Goal: Information Seeking & Learning: Learn about a topic

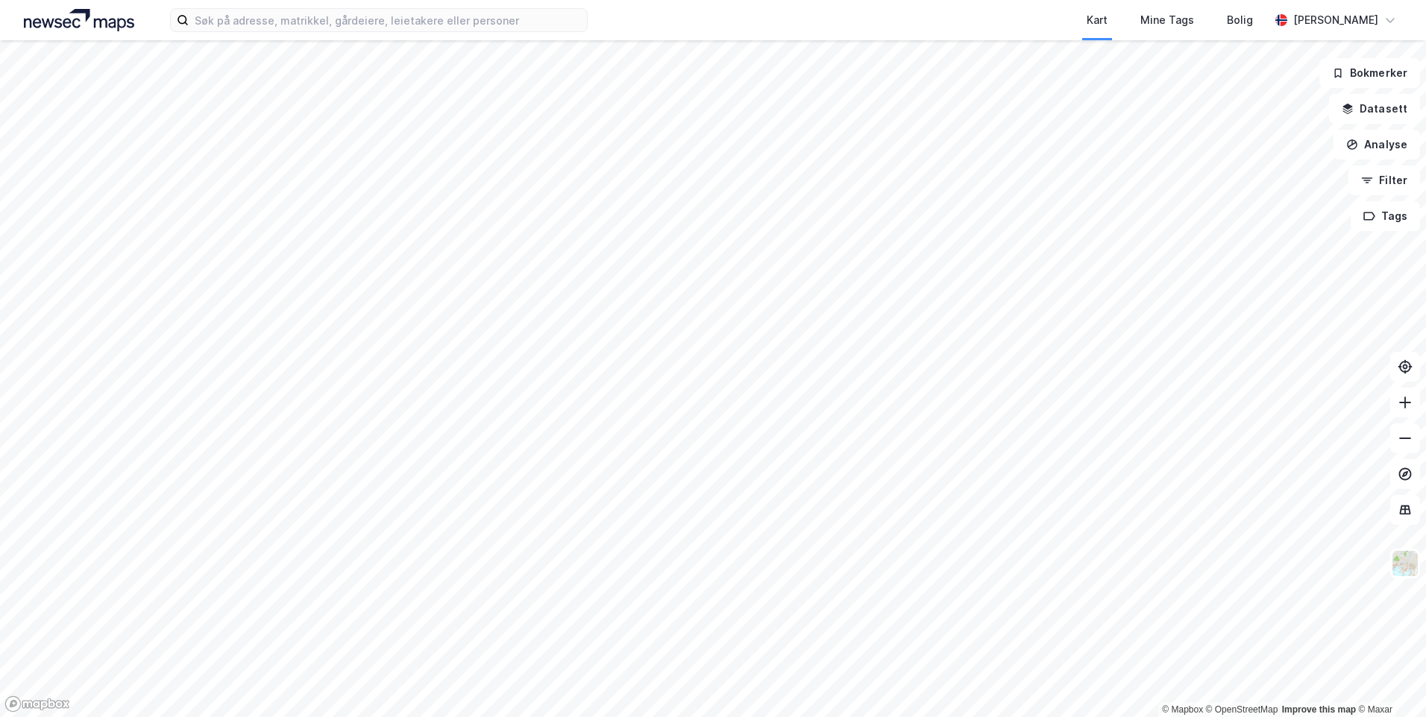
click at [555, 34] on div "Kart Mine Tags Bolig [PERSON_NAME]" at bounding box center [713, 20] width 1426 height 40
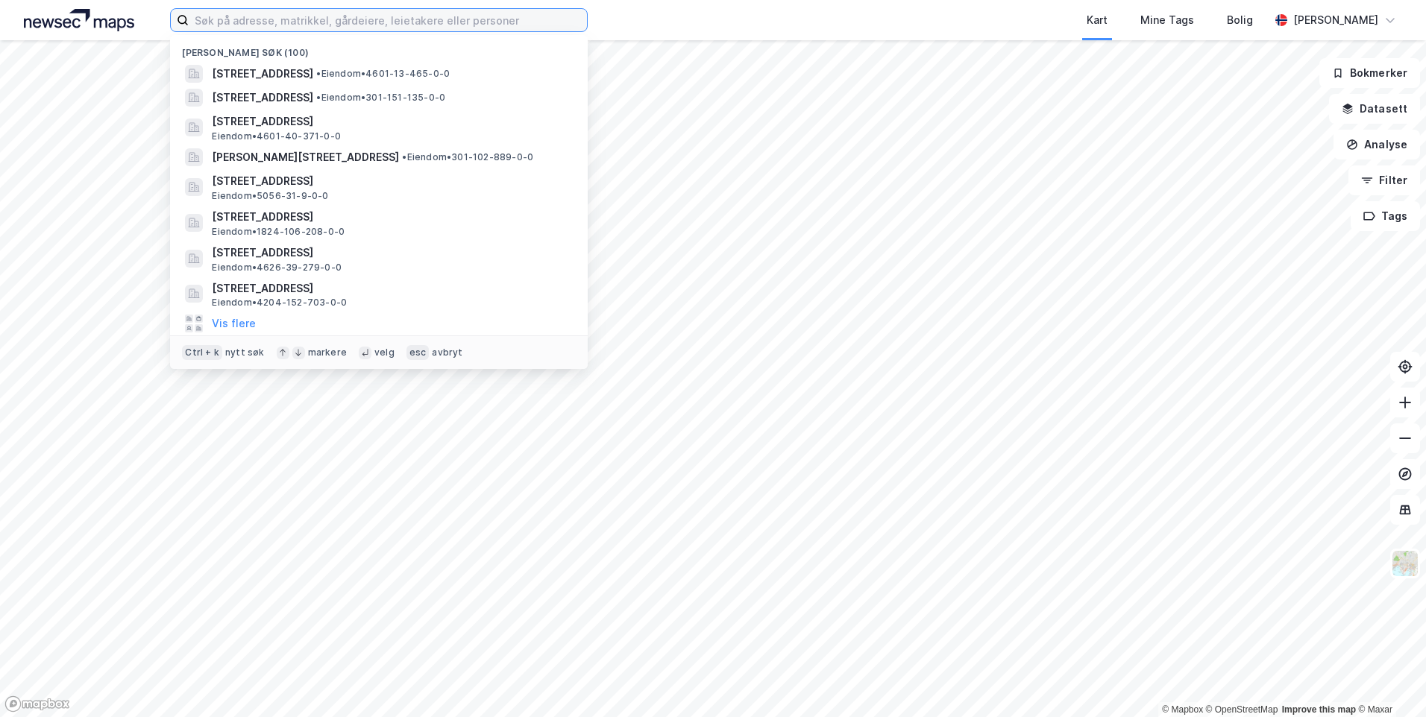
click at [553, 25] on input at bounding box center [388, 20] width 398 height 22
paste input "Finstadsvingen 41"
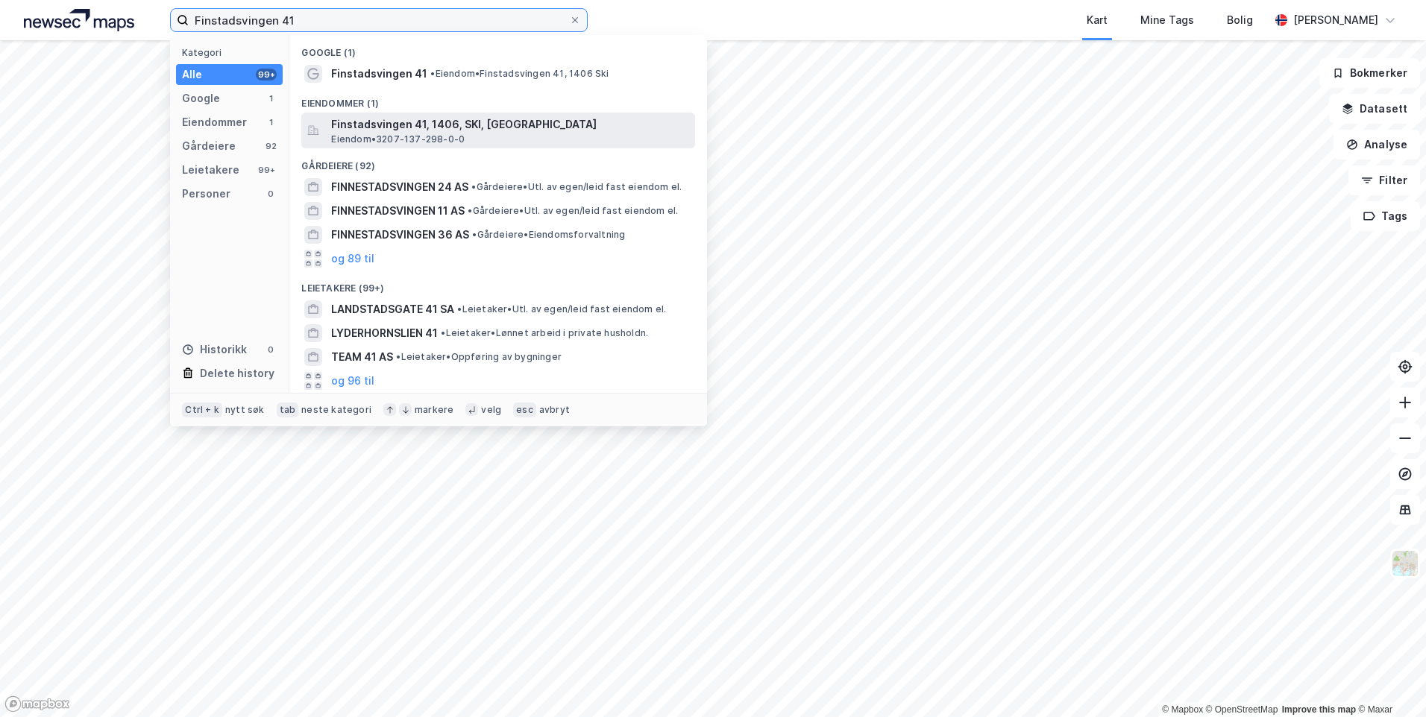
type input "Finstadsvingen 41"
click at [555, 119] on span "Finstadsvingen 41, 1406, SKI, [GEOGRAPHIC_DATA]" at bounding box center [510, 125] width 358 height 18
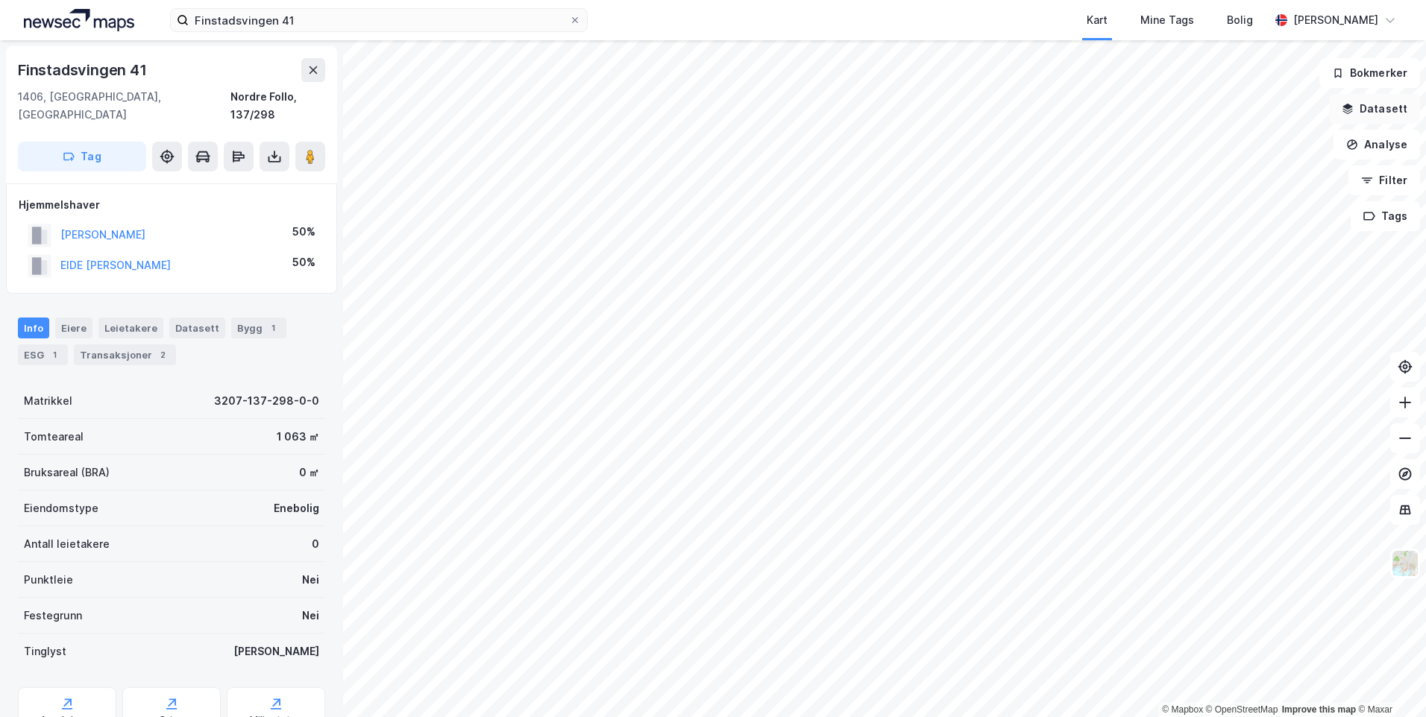
click at [1367, 108] on button "Datasett" at bounding box center [1374, 109] width 91 height 30
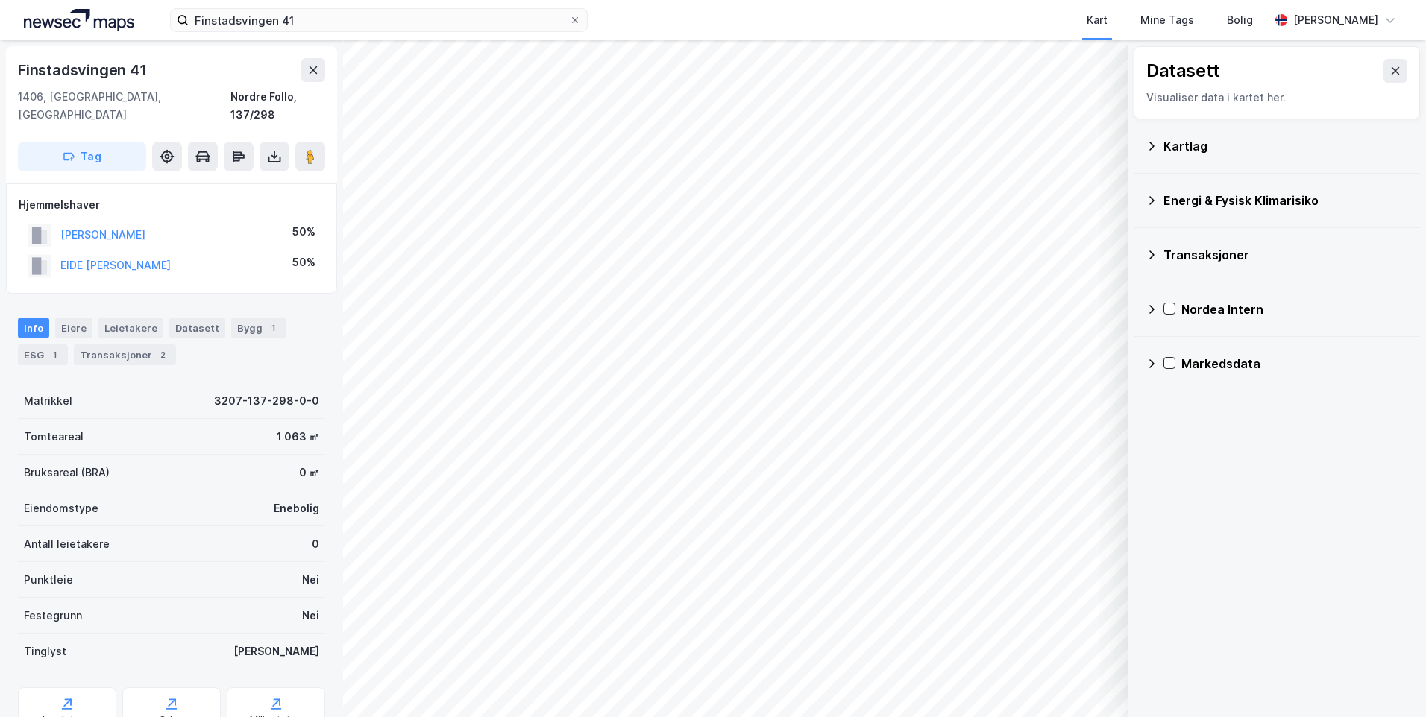
click at [1169, 196] on div "Energi & Fysisk Klimarisiko" at bounding box center [1285, 201] width 245 height 18
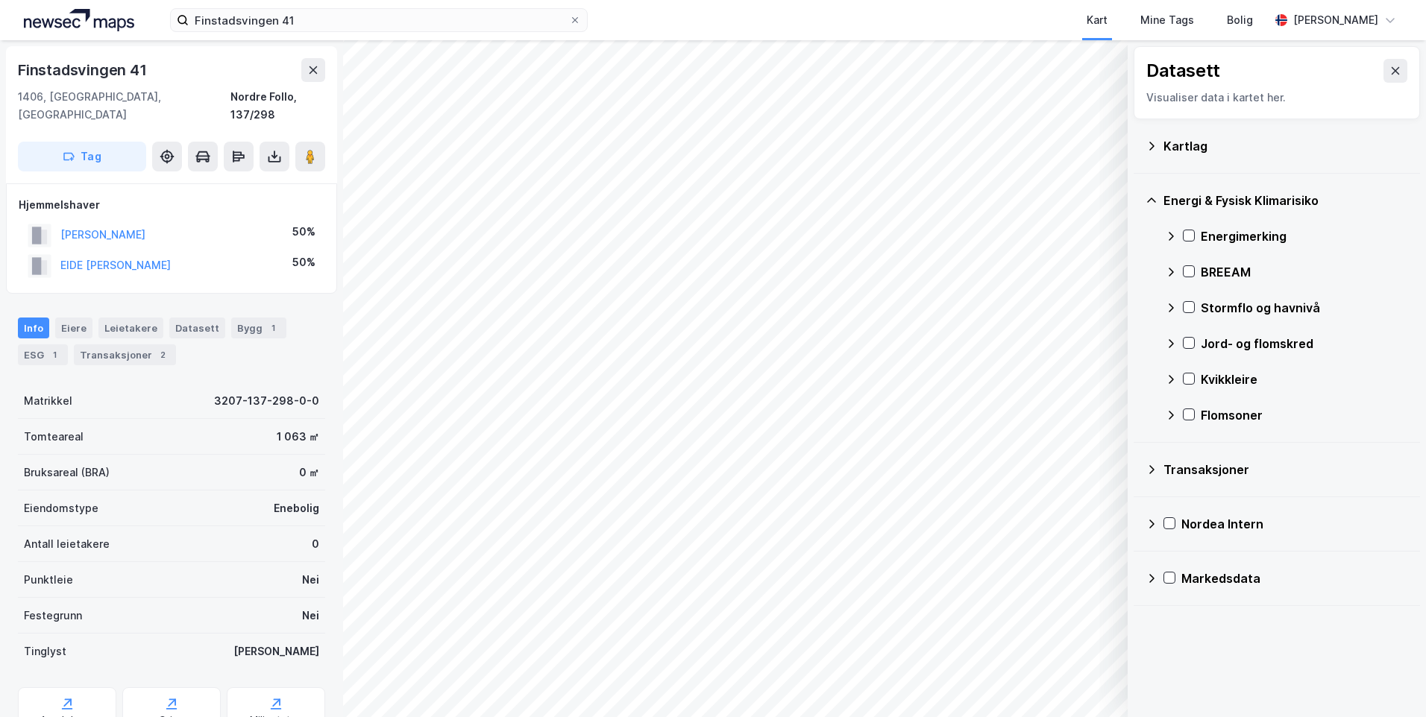
click at [1143, 142] on div "Kartlag" at bounding box center [1276, 146] width 286 height 54
click at [1154, 145] on icon at bounding box center [1151, 146] width 12 height 12
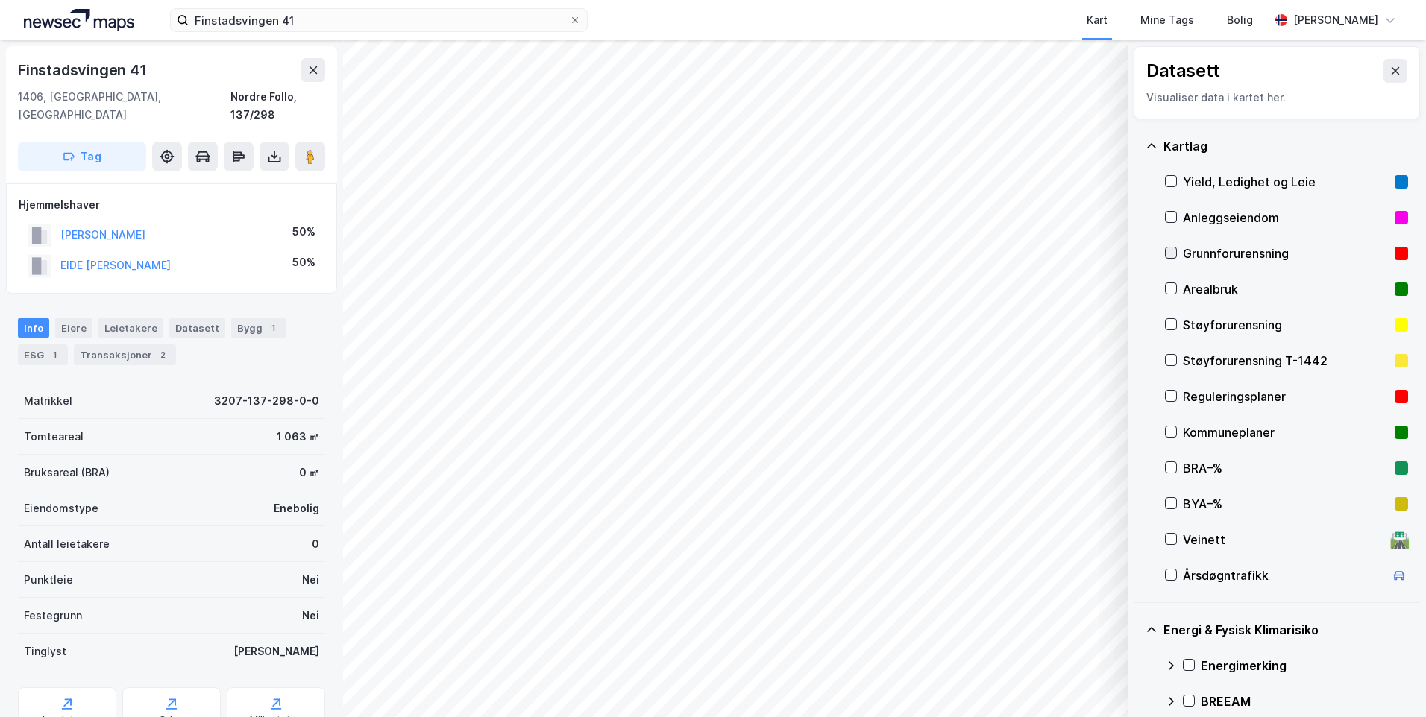
click at [1174, 250] on icon at bounding box center [1170, 253] width 10 height 10
click at [1153, 142] on icon at bounding box center [1151, 146] width 12 height 12
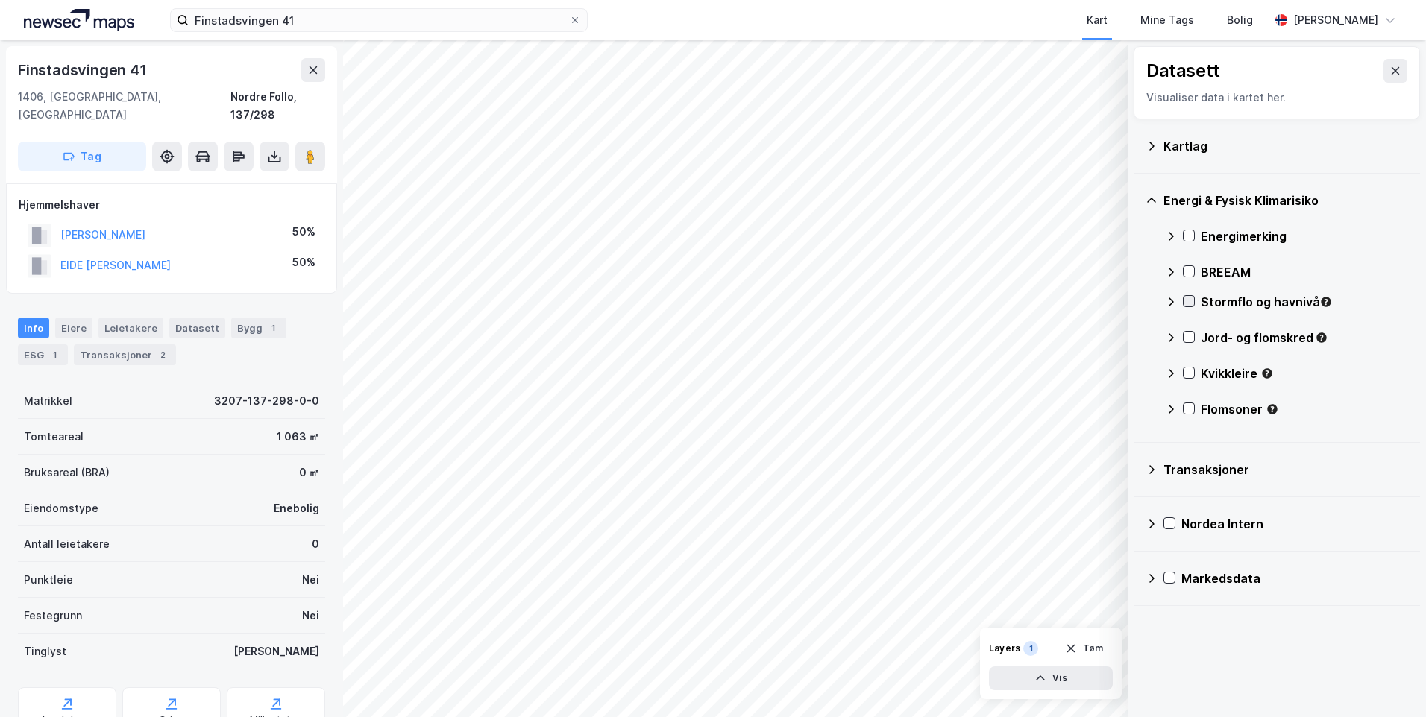
click at [1188, 301] on icon at bounding box center [1188, 301] width 10 height 10
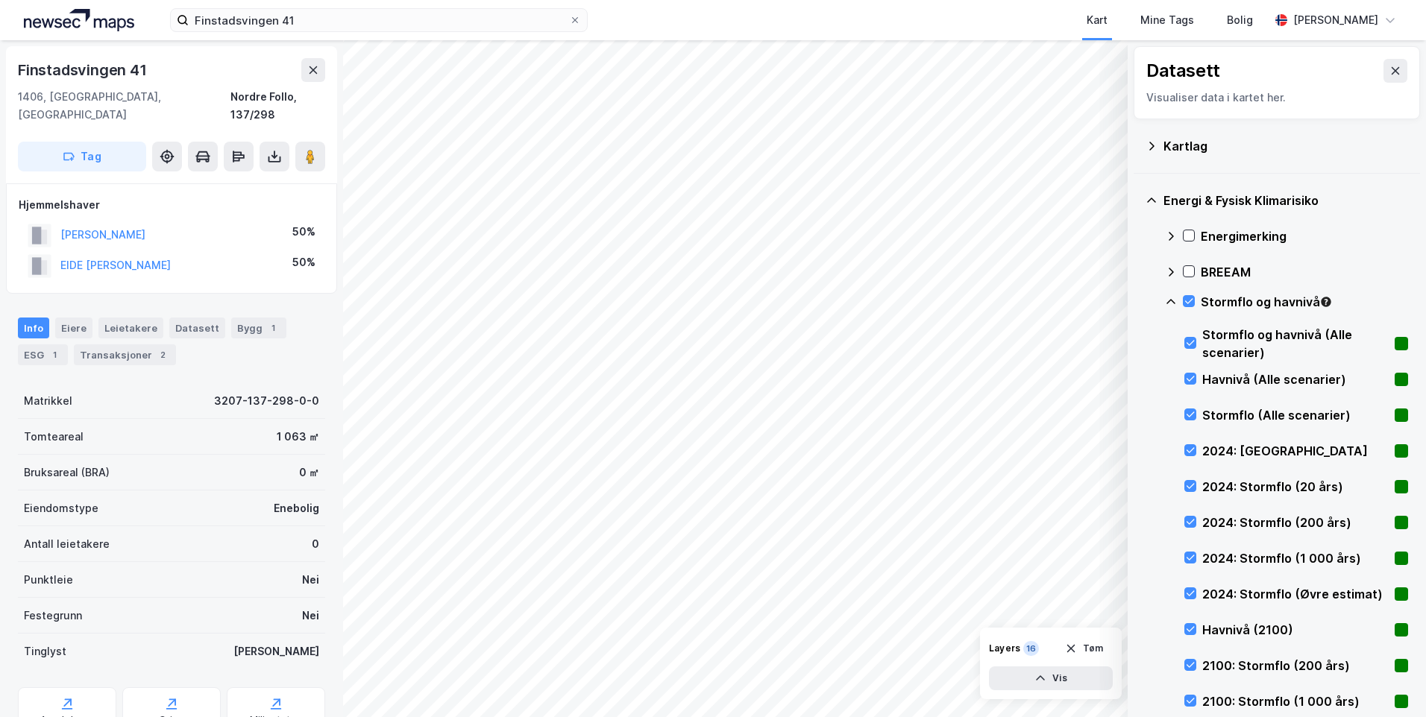
click at [1168, 299] on icon at bounding box center [1171, 302] width 12 height 12
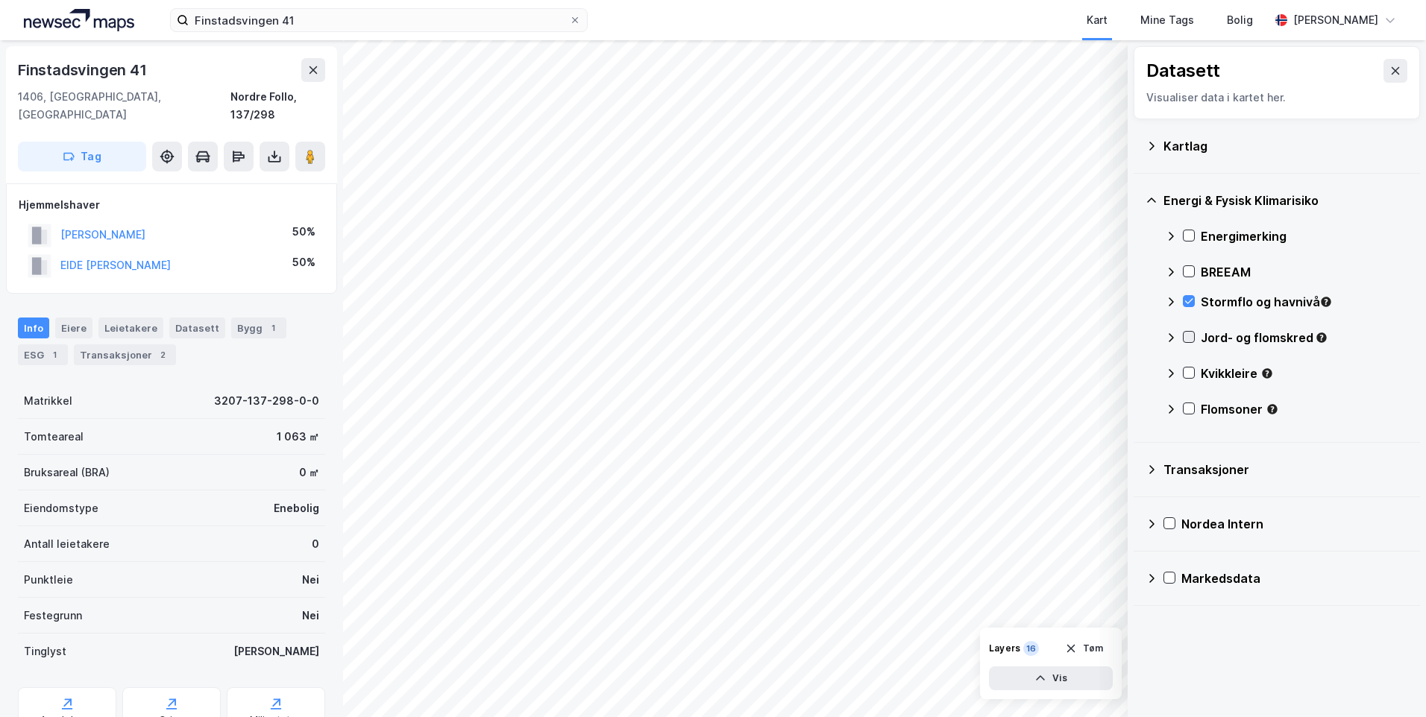
click at [1188, 333] on icon at bounding box center [1188, 337] width 10 height 10
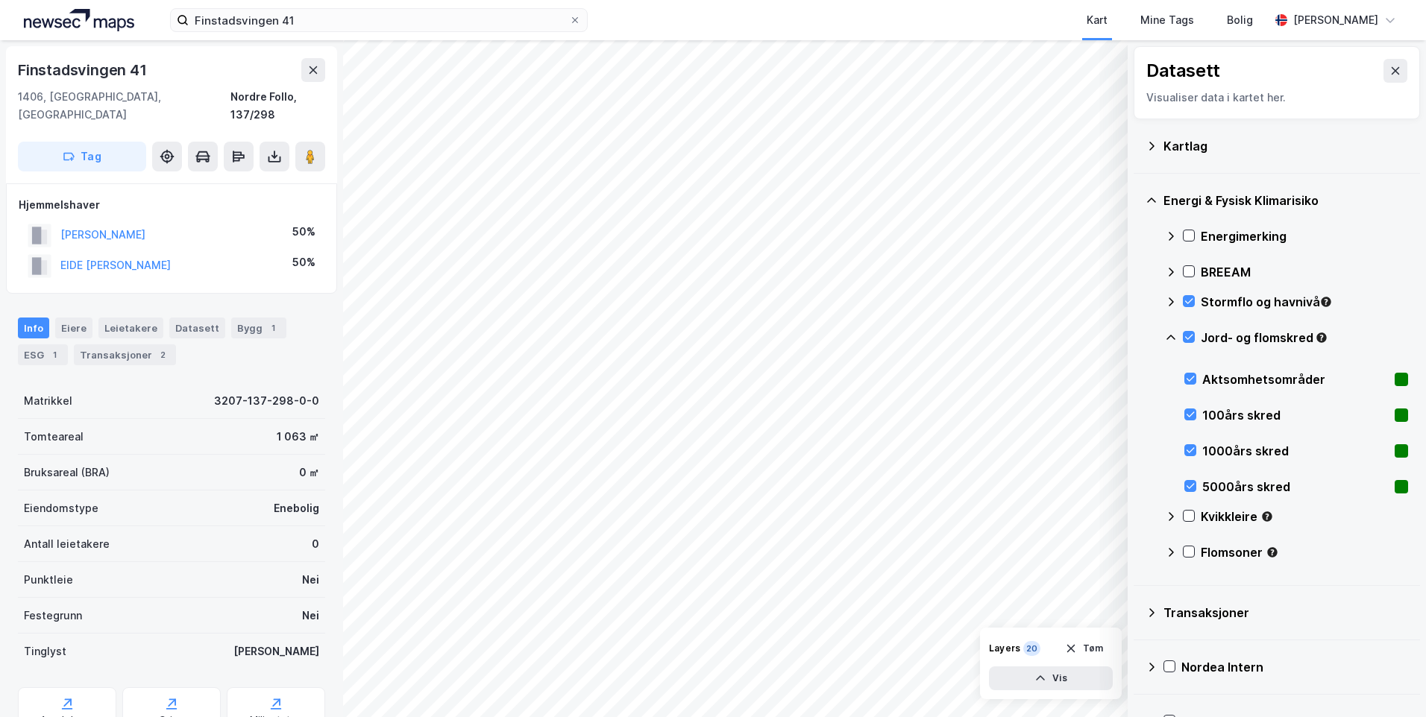
click at [1171, 336] on icon at bounding box center [1170, 337] width 9 height 5
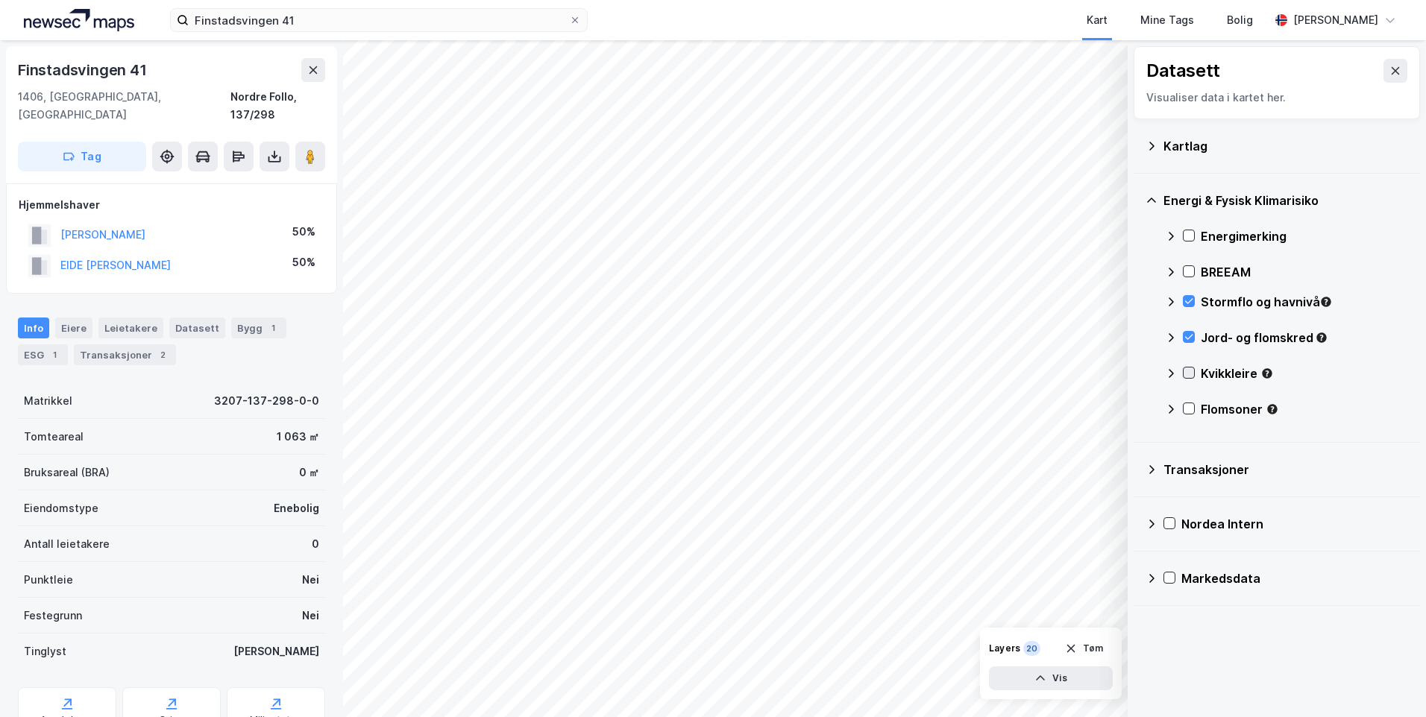
click at [1189, 372] on icon at bounding box center [1188, 373] width 10 height 10
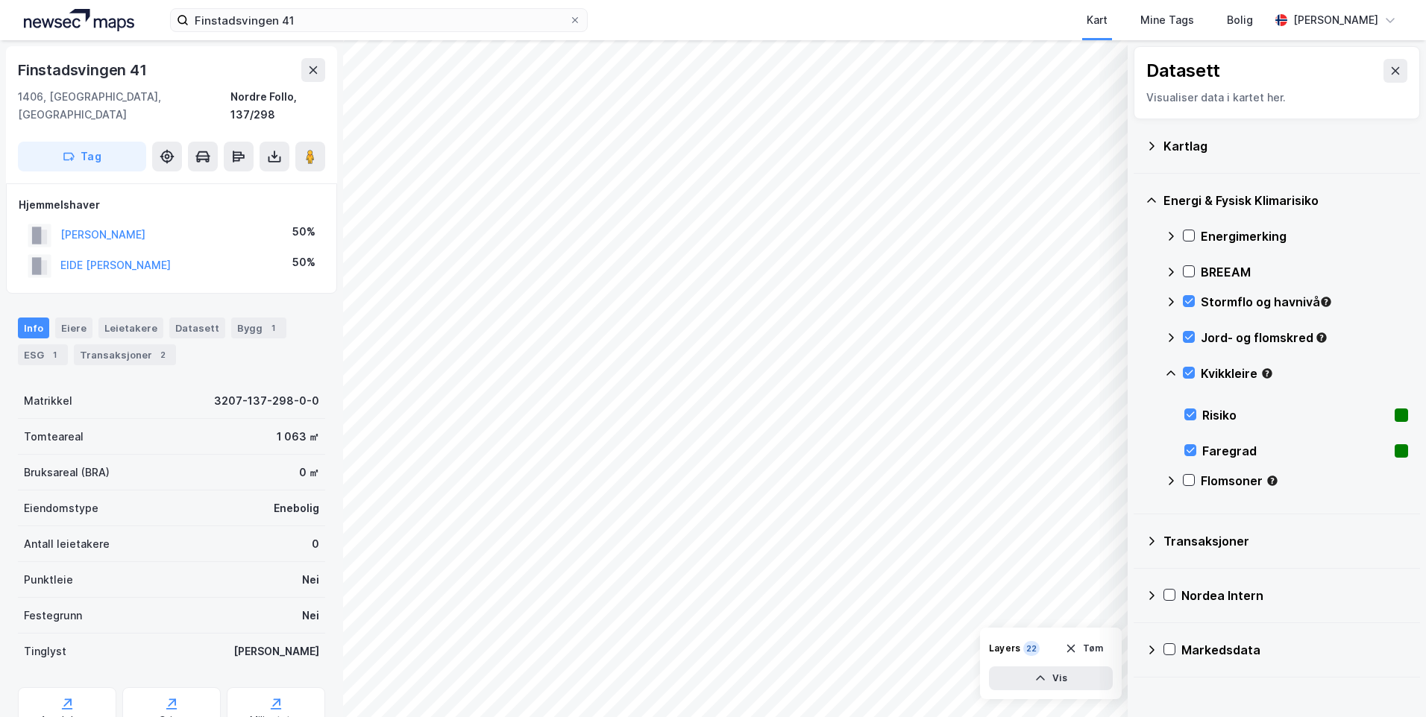
click at [1172, 371] on icon at bounding box center [1171, 374] width 12 height 12
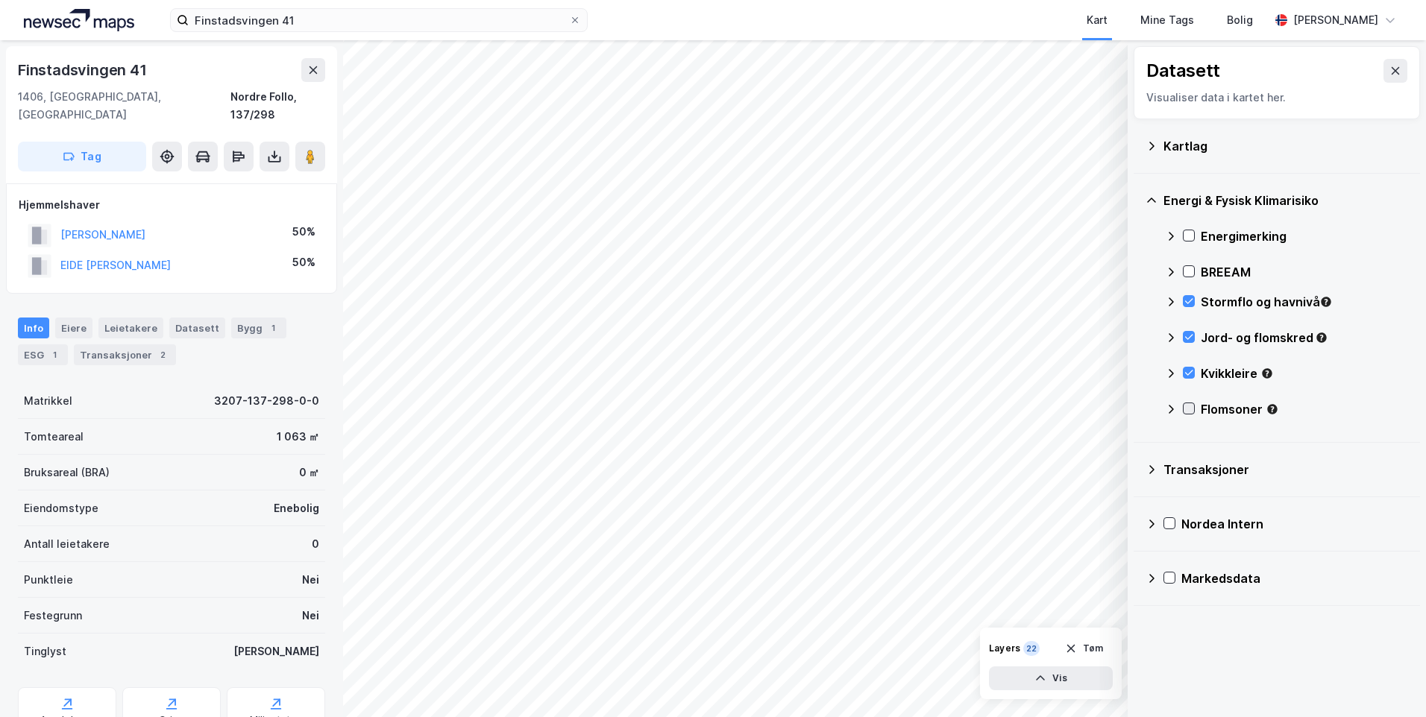
click at [1187, 406] on icon at bounding box center [1188, 408] width 10 height 10
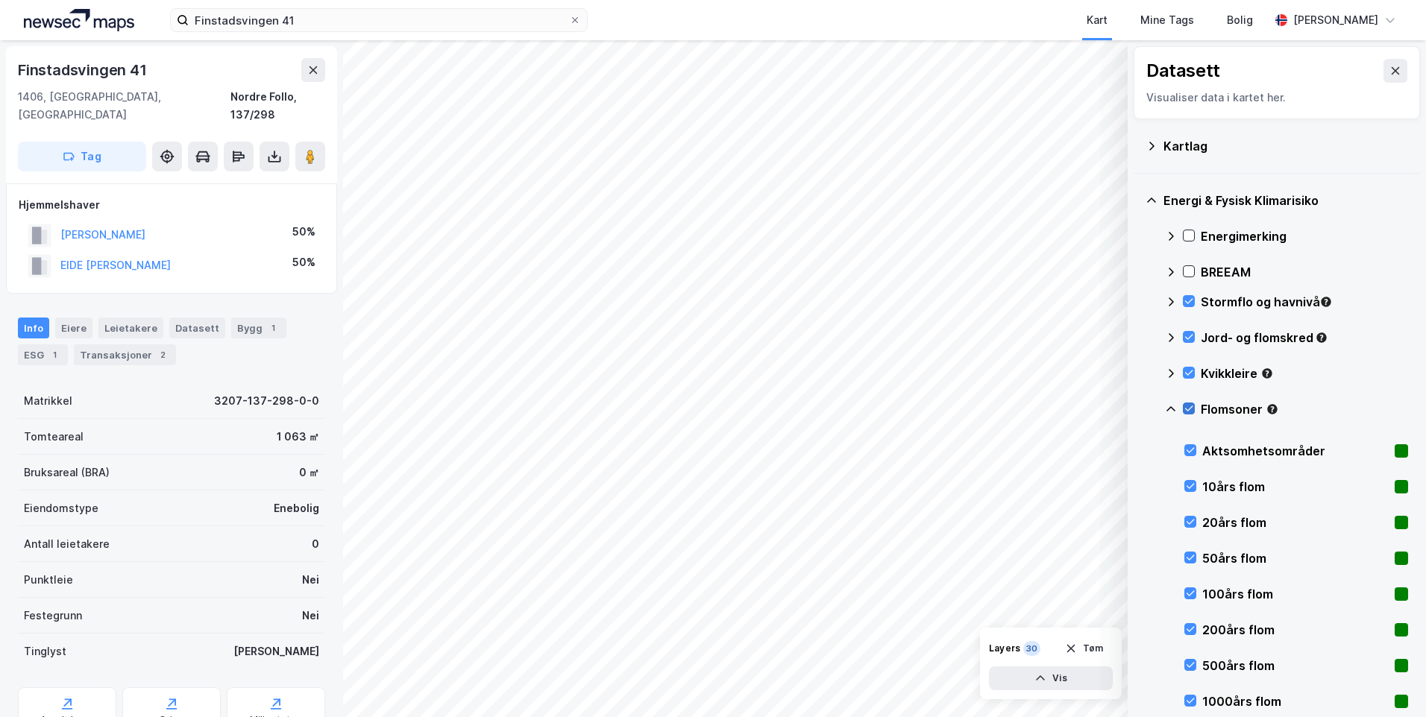
click at [1187, 403] on icon at bounding box center [1188, 408] width 10 height 10
click at [1168, 407] on icon at bounding box center [1171, 409] width 12 height 12
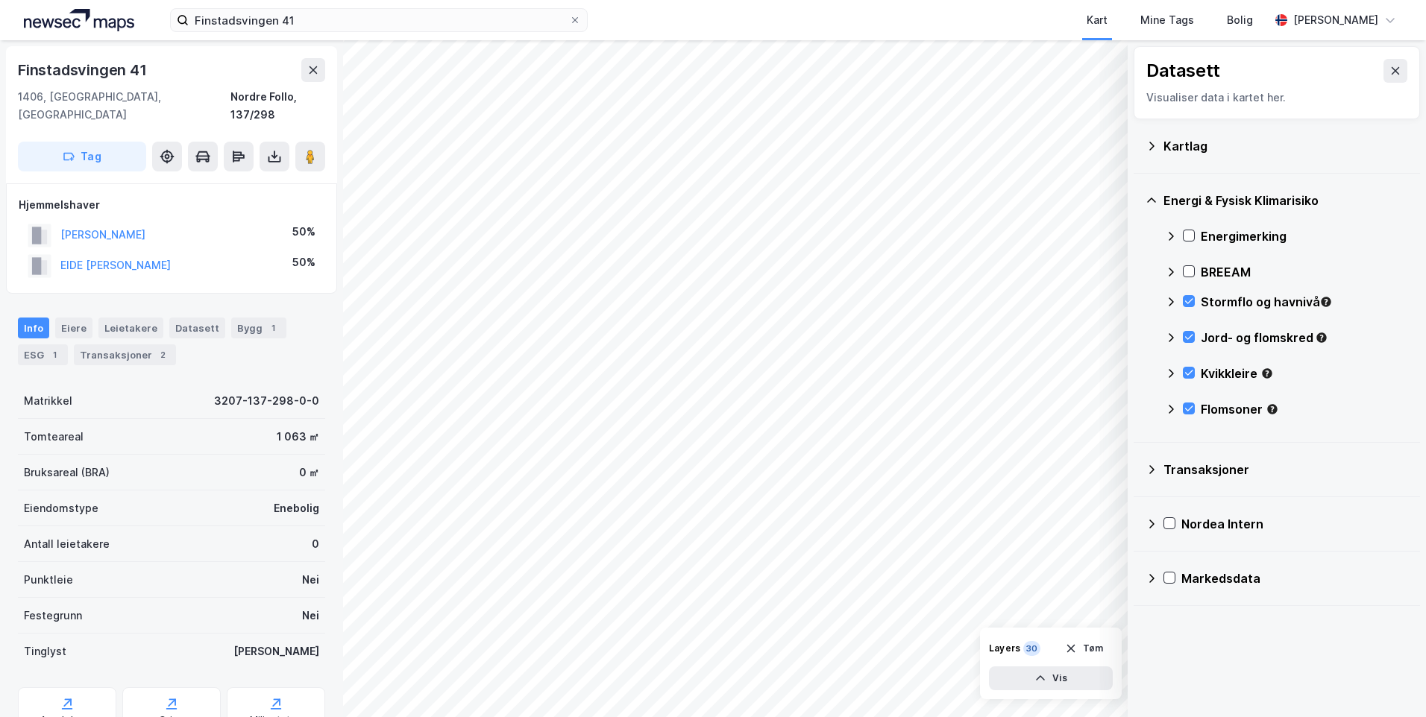
click at [1164, 236] on div "Energi & Fysisk Klimarisiko Energimerking BREEAM Stormflo og havnivå Jord- og f…" at bounding box center [1276, 308] width 286 height 269
click at [1170, 232] on icon at bounding box center [1171, 236] width 12 height 12
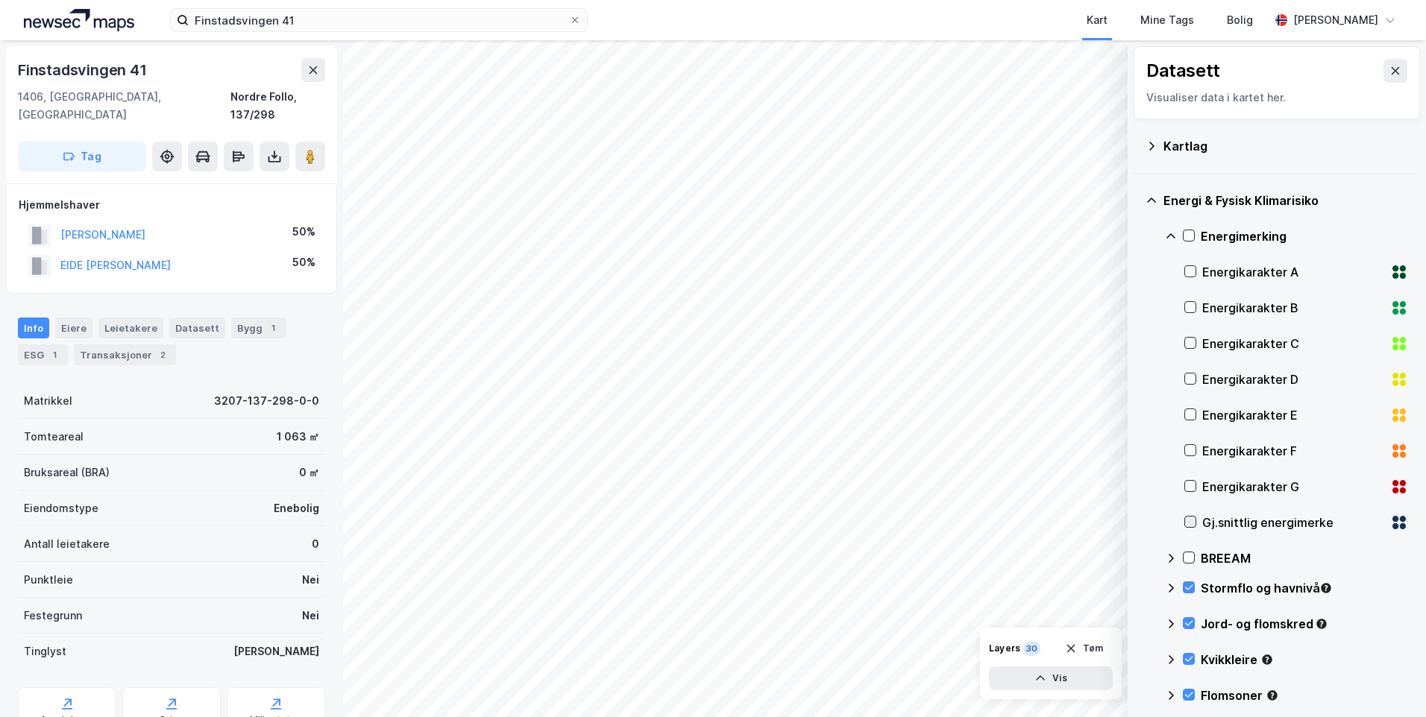
click at [1194, 520] on icon at bounding box center [1190, 522] width 10 height 10
click at [1168, 233] on icon at bounding box center [1171, 236] width 12 height 12
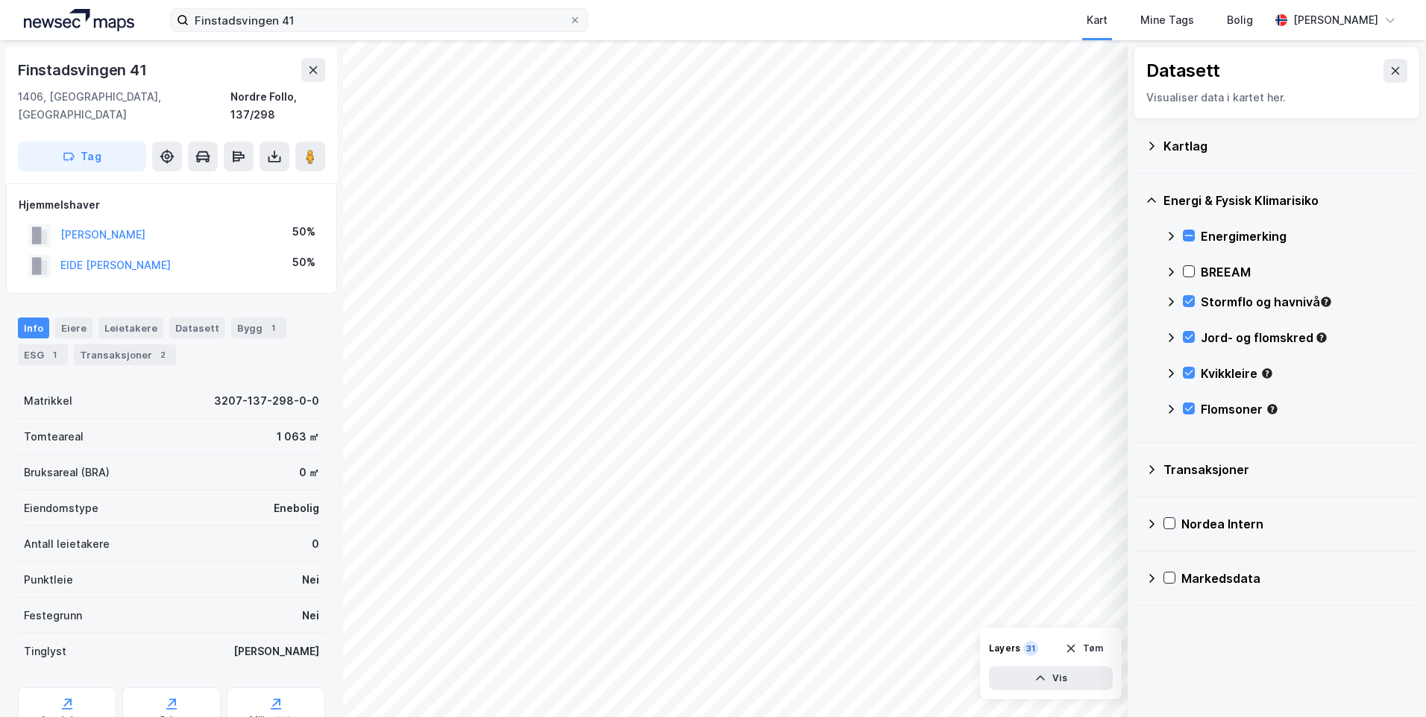
click at [570, 13] on label "Finstadsvingen 41" at bounding box center [379, 20] width 418 height 24
click at [569, 13] on input "Finstadsvingen 41" at bounding box center [379, 20] width 380 height 22
click at [1091, 652] on button "Tøm" at bounding box center [1083, 649] width 57 height 24
click at [577, 24] on span at bounding box center [575, 20] width 12 height 12
click at [569, 24] on input "Finstadsvingen 41" at bounding box center [379, 20] width 380 height 22
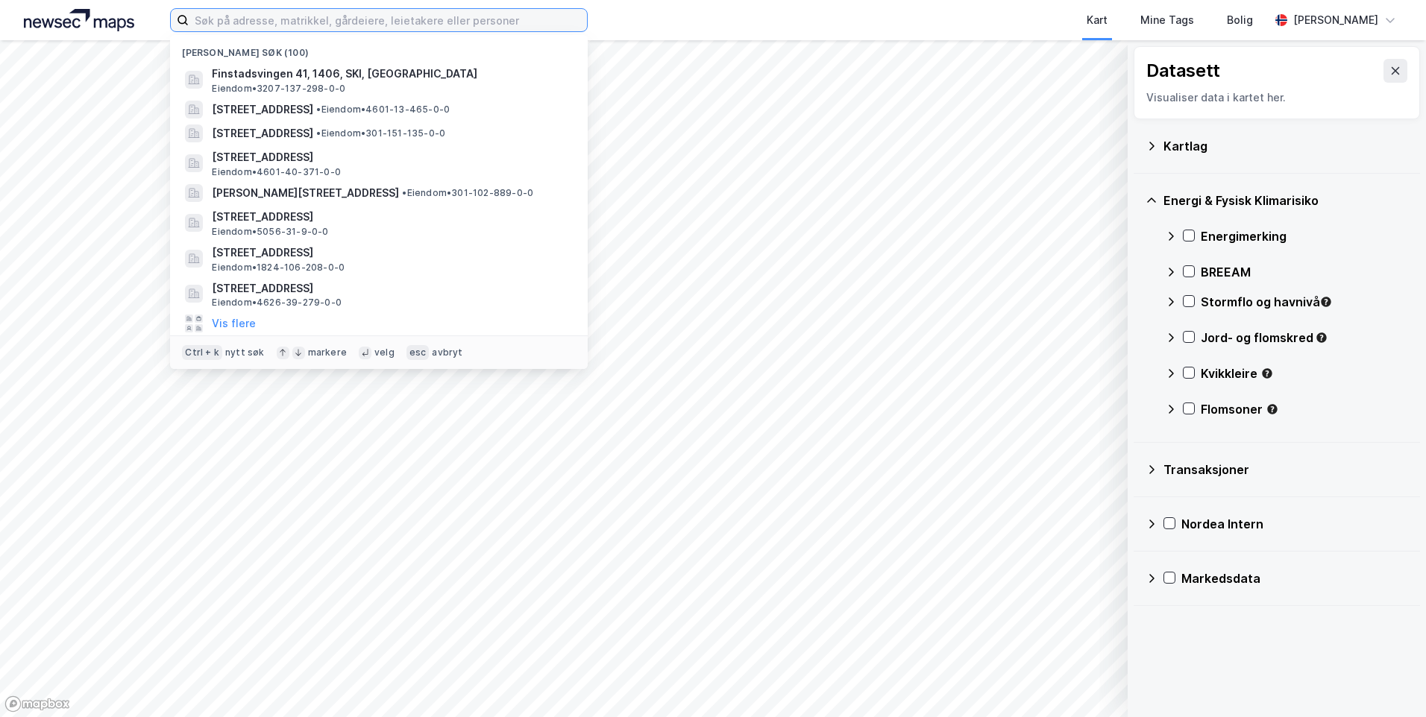
click at [512, 24] on input at bounding box center [388, 20] width 398 height 22
paste input "301-212/97"
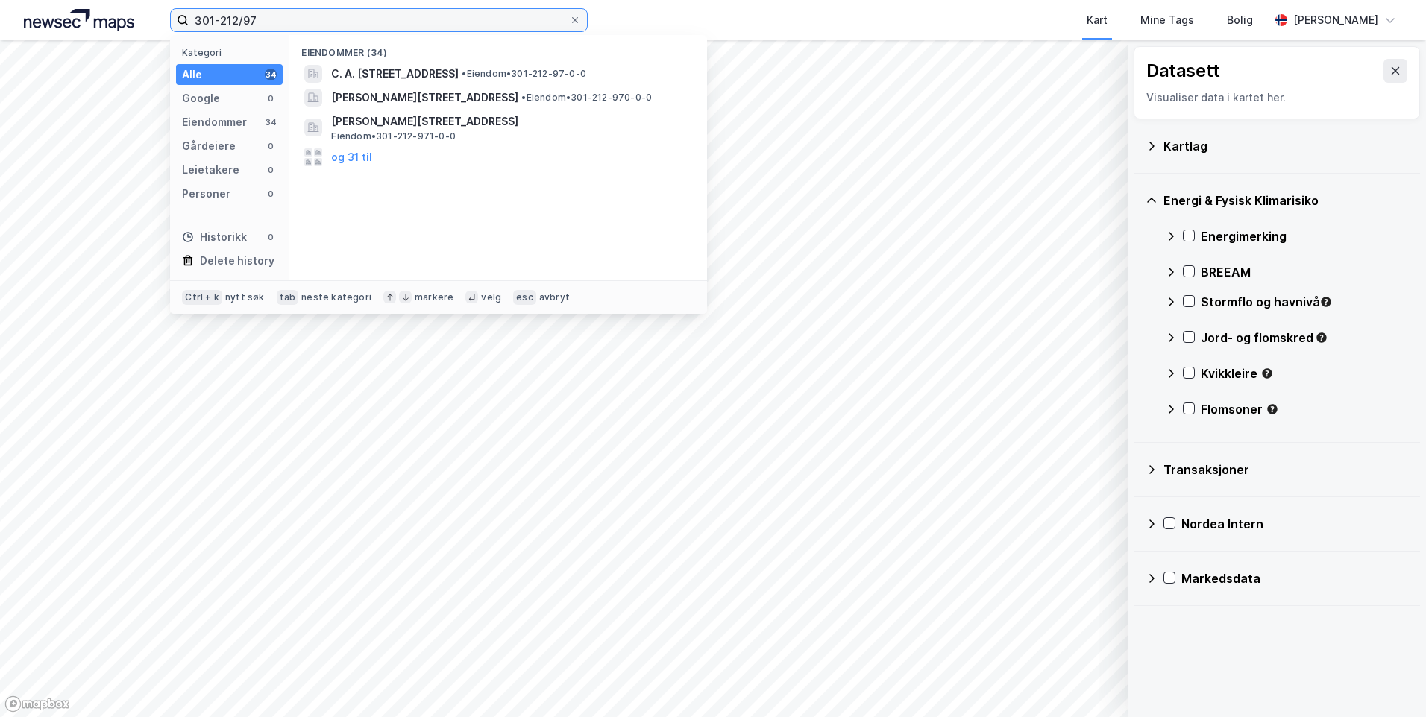
drag, startPoint x: 147, startPoint y: 16, endPoint x: 137, endPoint y: 12, distance: 10.4
click at [136, 11] on div "301-212/97 Kategori Alle 34 Google 0 Eiendommer 34 Gårdeiere 0 Leietakere 0 Per…" at bounding box center [713, 20] width 1426 height 40
paste input "C. A. Pihls gate 2 B"
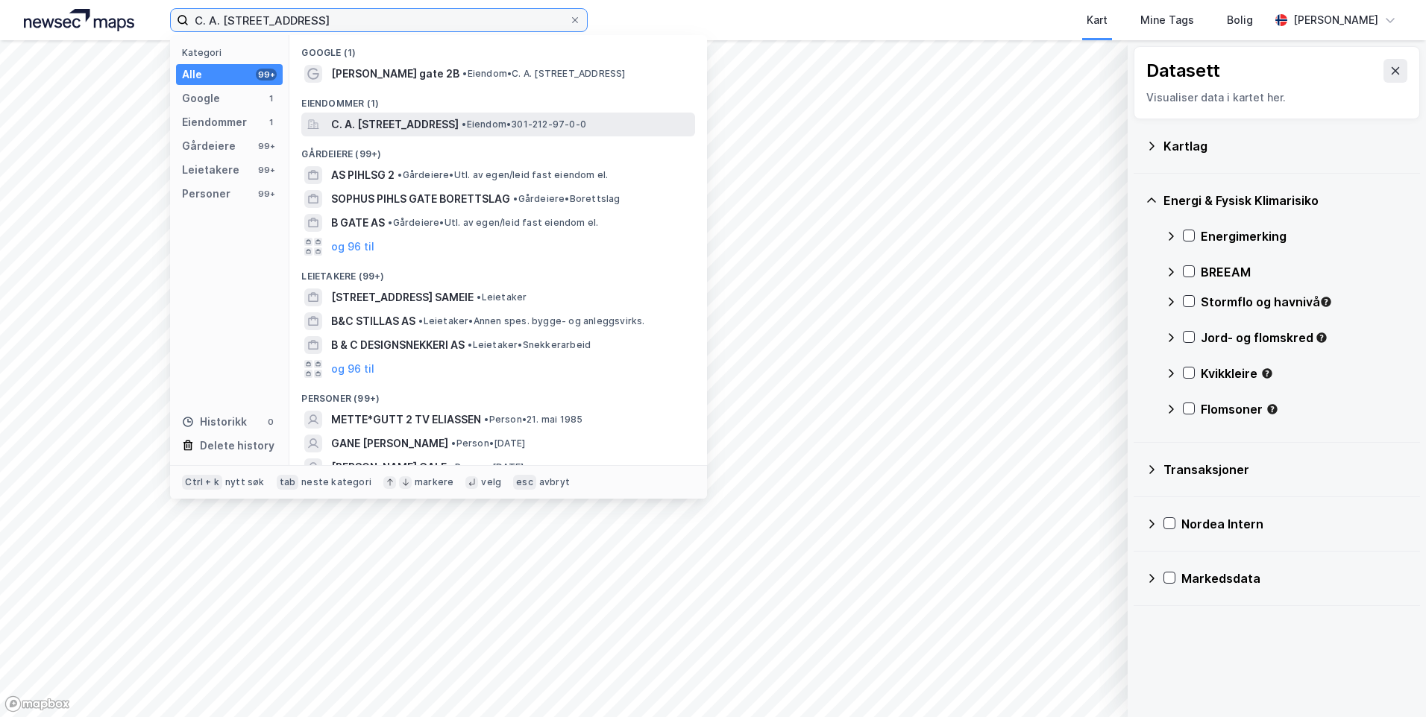
type input "C. A. Pihls gate 2 B"
click at [586, 125] on span "• Eiendom • 301-212-97-0-0" at bounding box center [524, 125] width 125 height 12
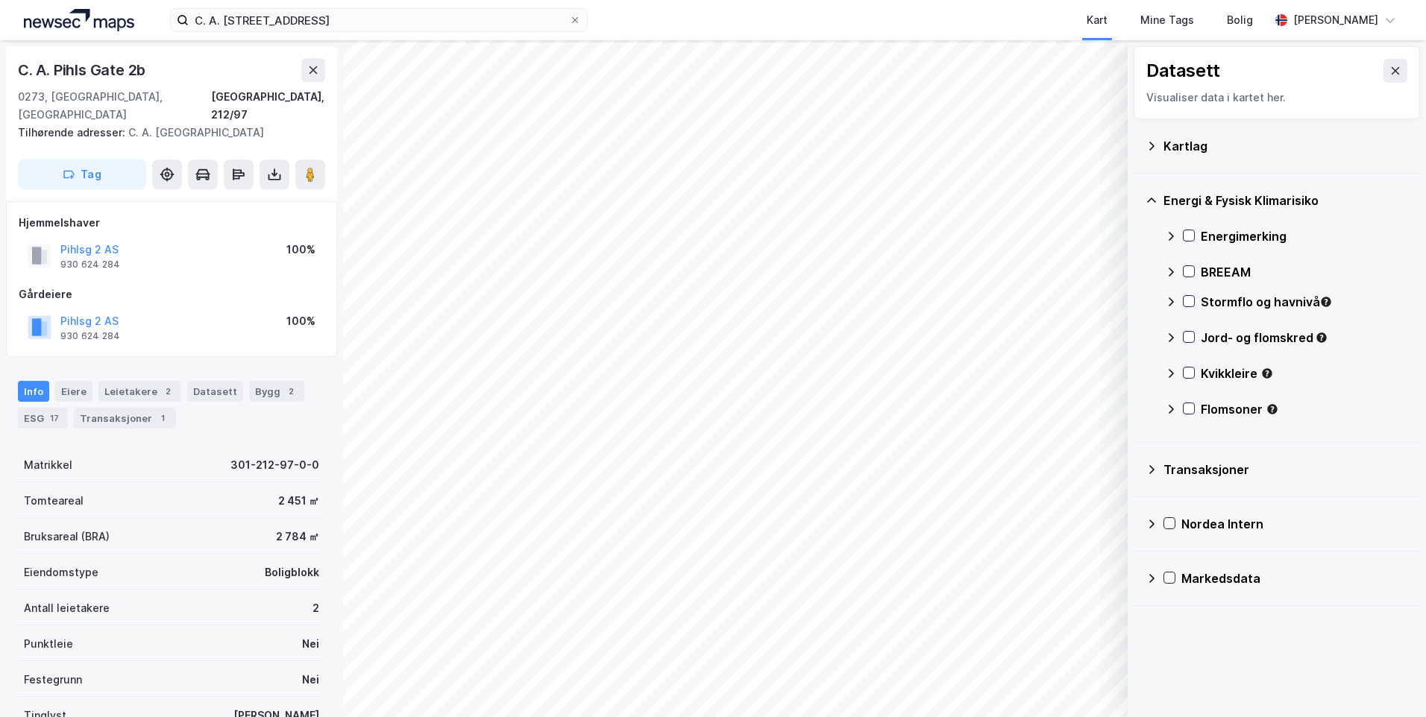
click at [1371, 141] on div "Kartlag" at bounding box center [1285, 146] width 245 height 18
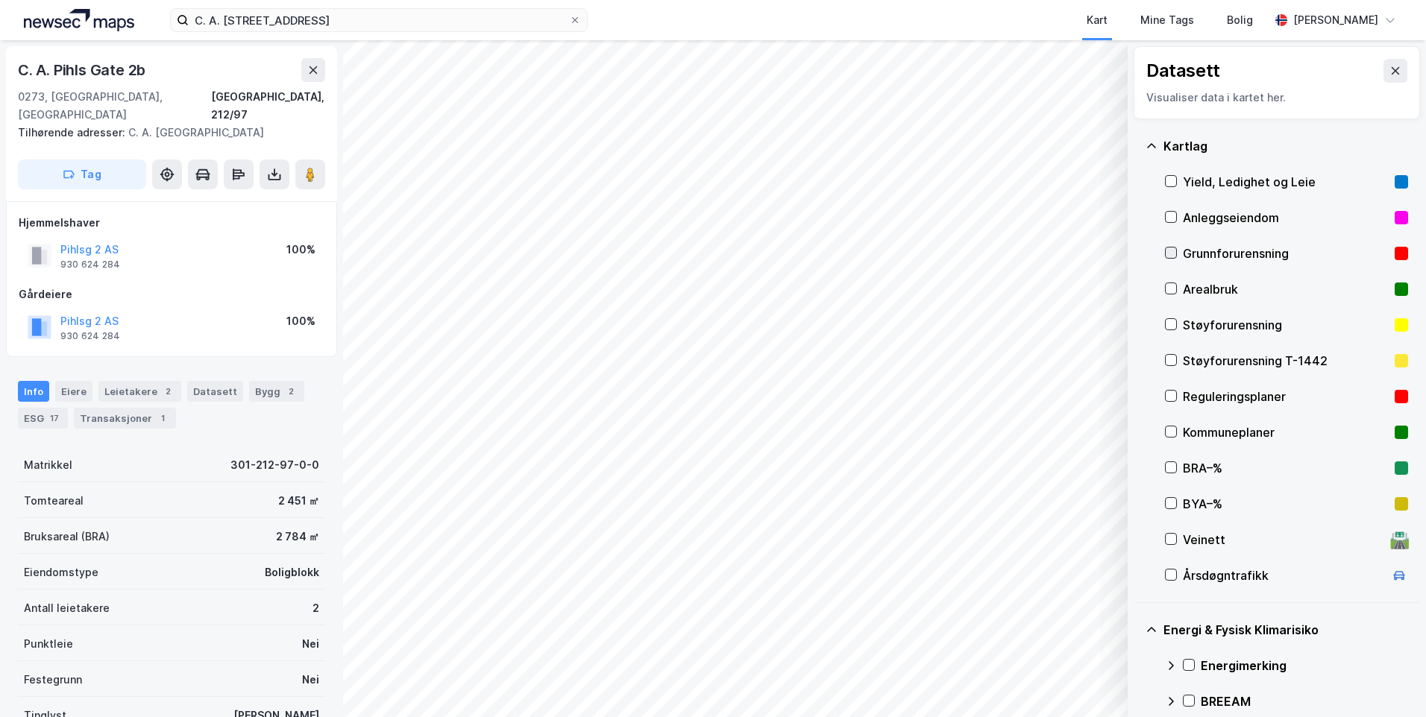
click at [1167, 253] on icon at bounding box center [1170, 253] width 10 height 10
click at [1150, 142] on icon at bounding box center [1151, 146] width 12 height 12
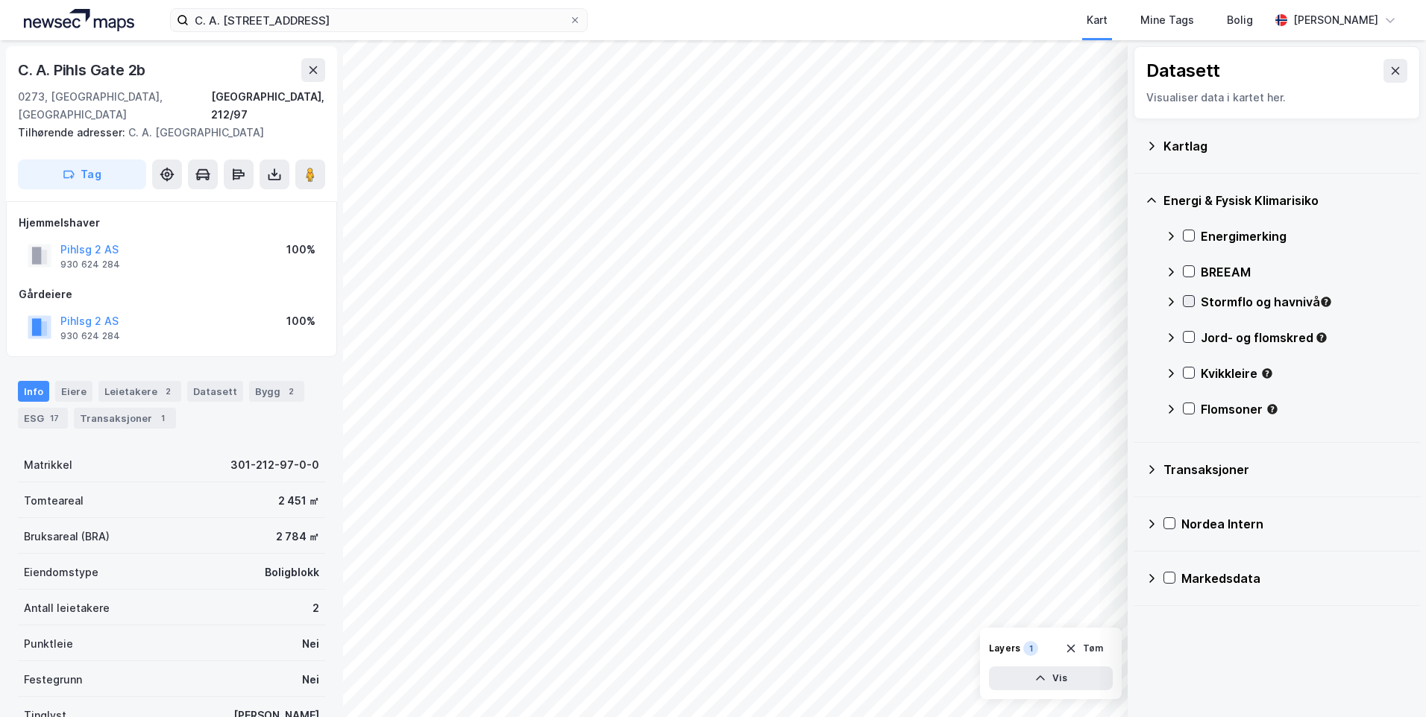
click at [1191, 298] on icon at bounding box center [1188, 301] width 10 height 10
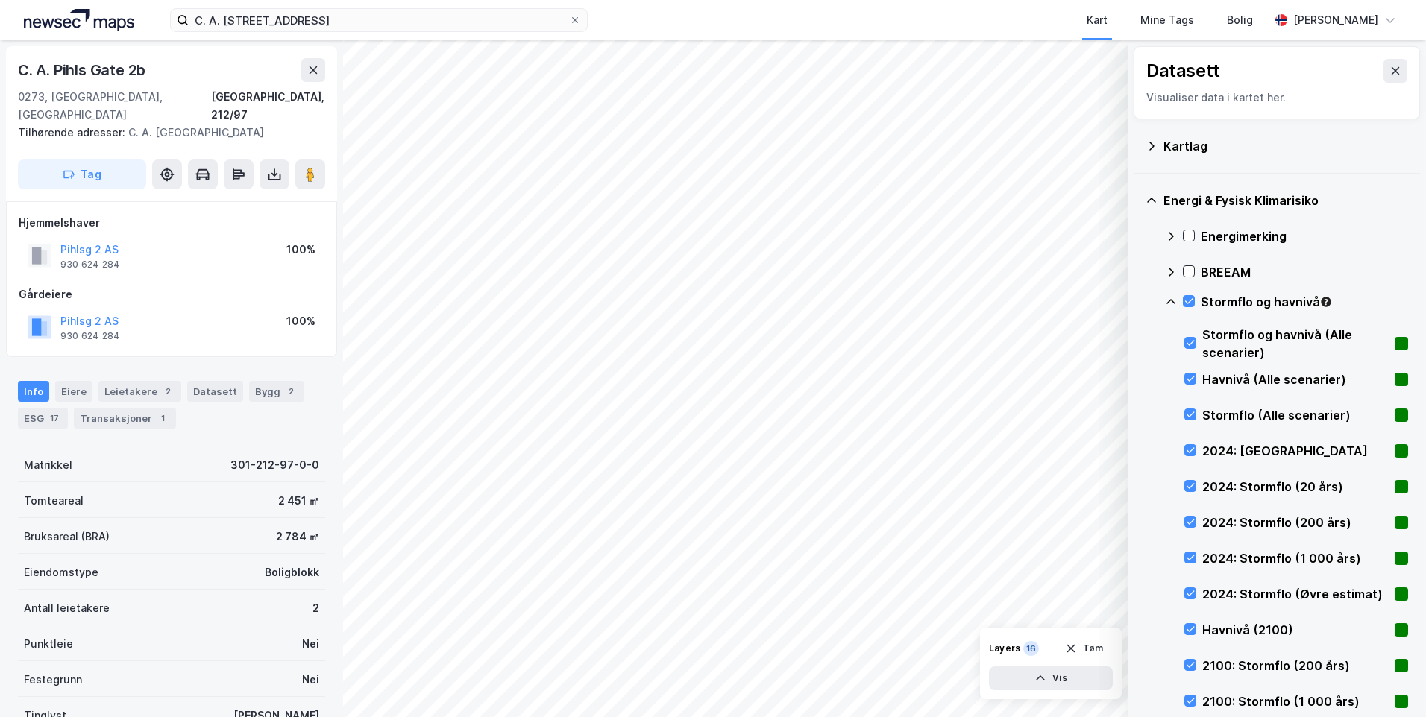
click at [1171, 300] on icon at bounding box center [1170, 301] width 9 height 5
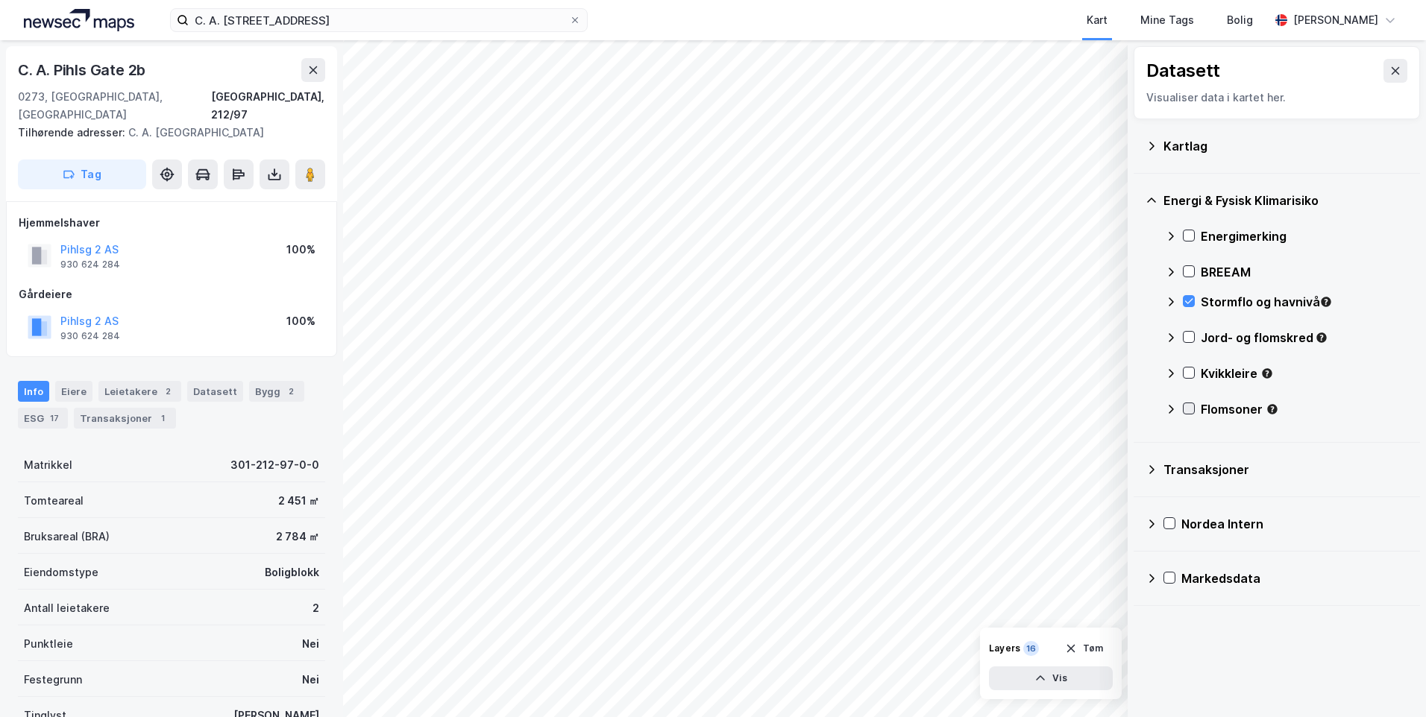
click at [1189, 408] on icon at bounding box center [1188, 408] width 10 height 10
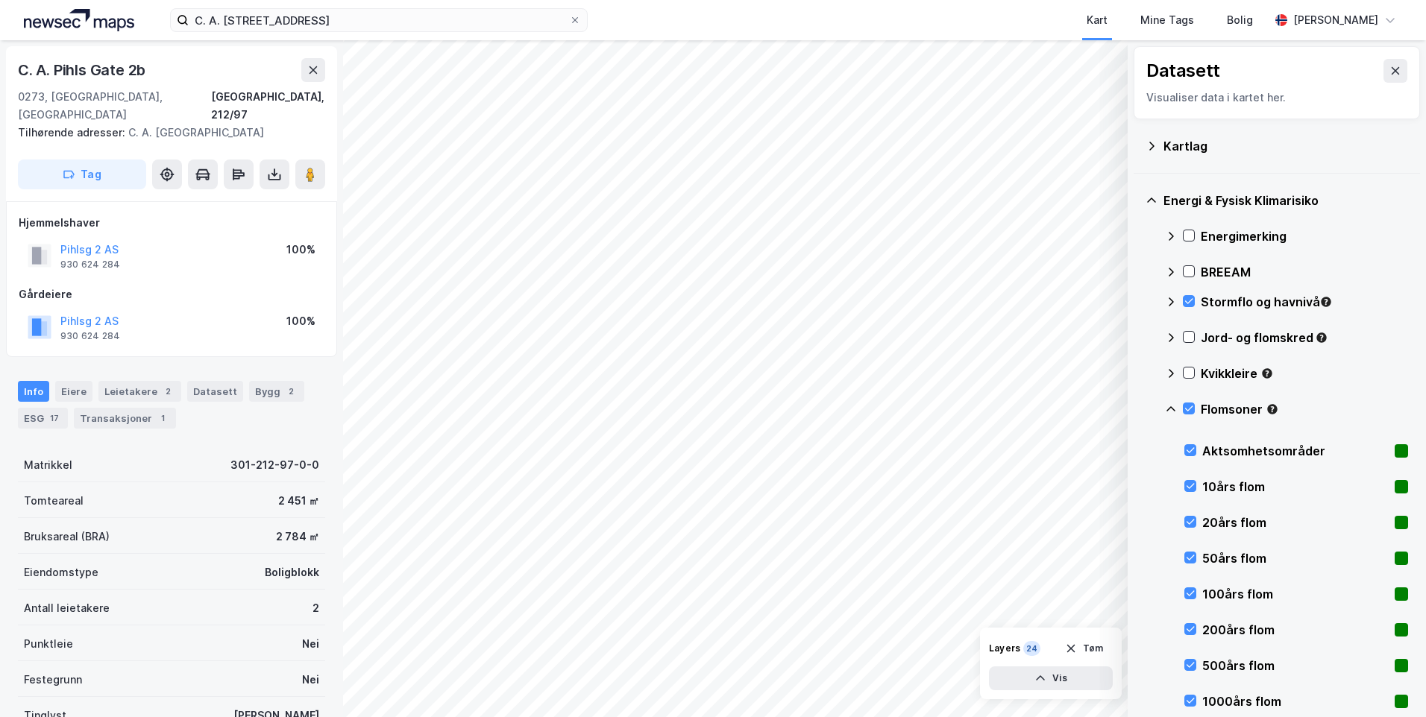
click at [1165, 405] on icon at bounding box center [1171, 409] width 12 height 12
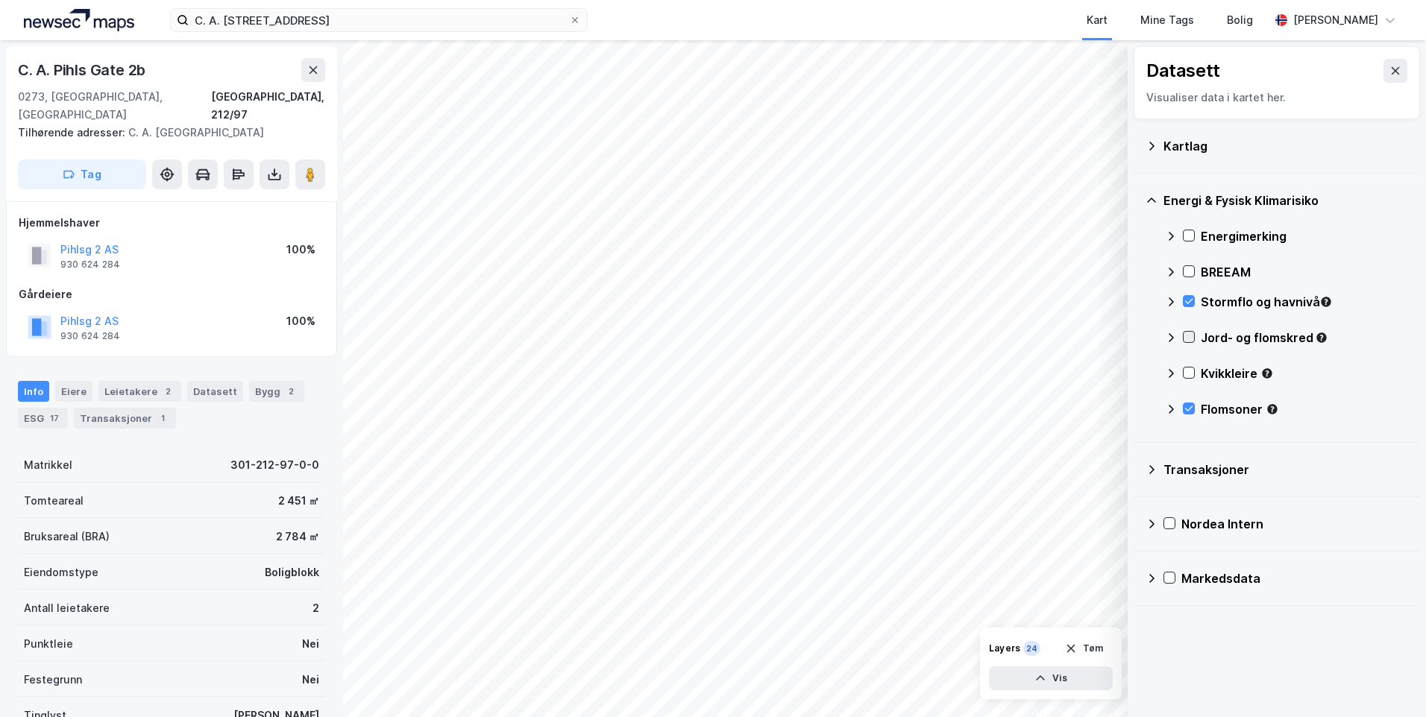
click at [1190, 332] on icon at bounding box center [1188, 337] width 10 height 10
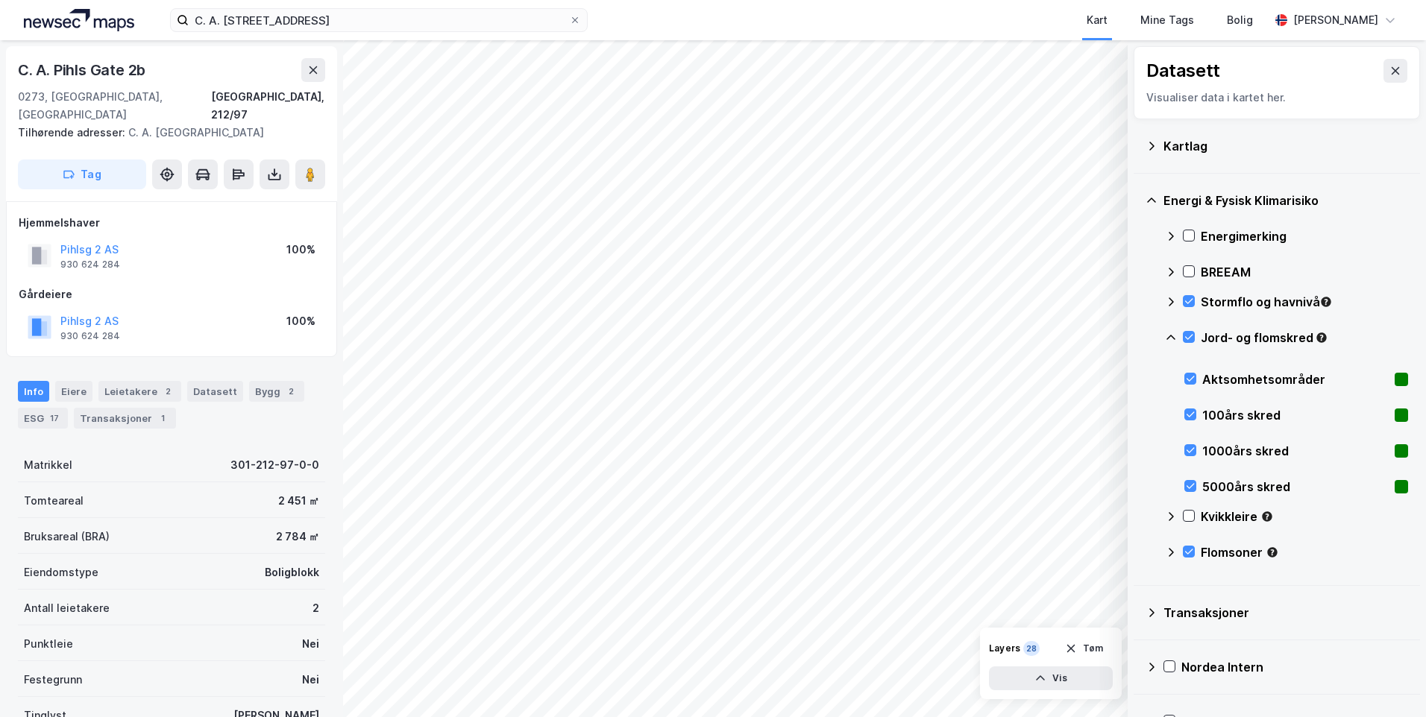
click at [1166, 337] on icon at bounding box center [1171, 338] width 12 height 12
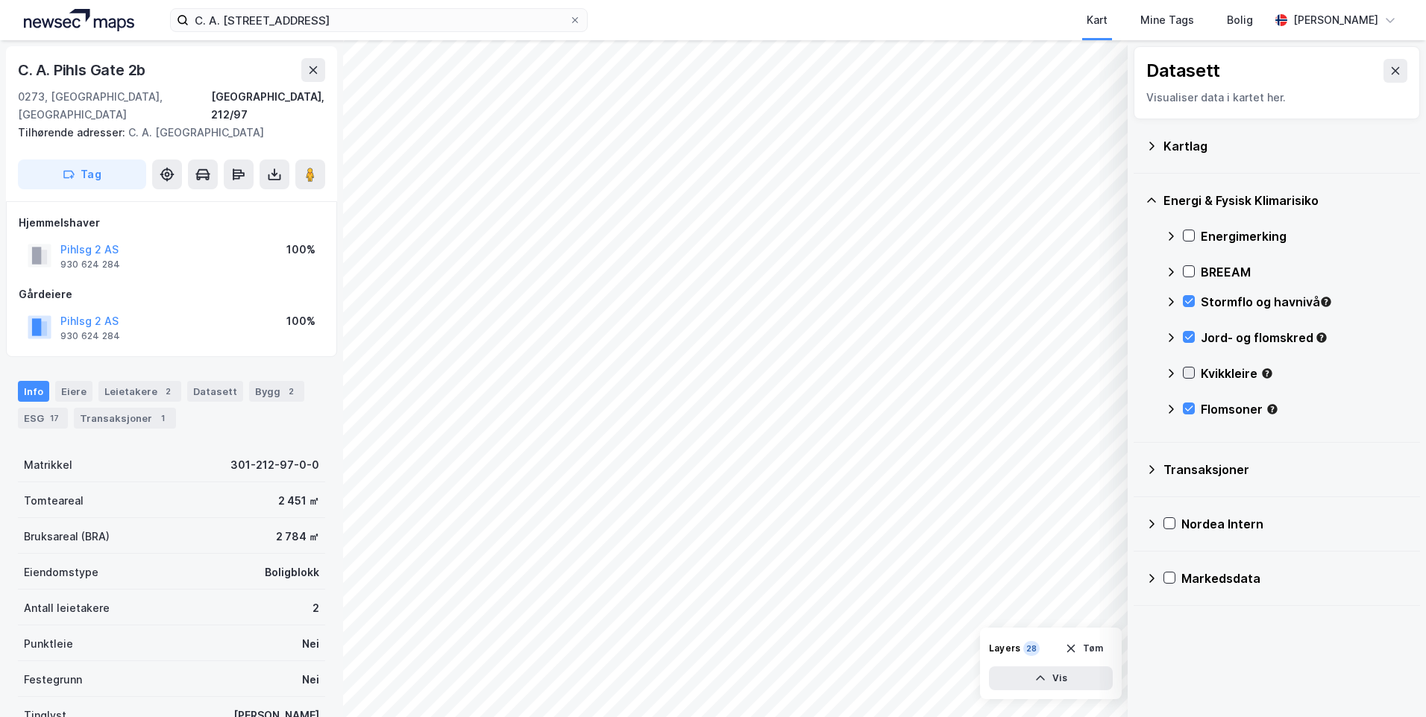
click at [1186, 371] on icon at bounding box center [1188, 373] width 10 height 10
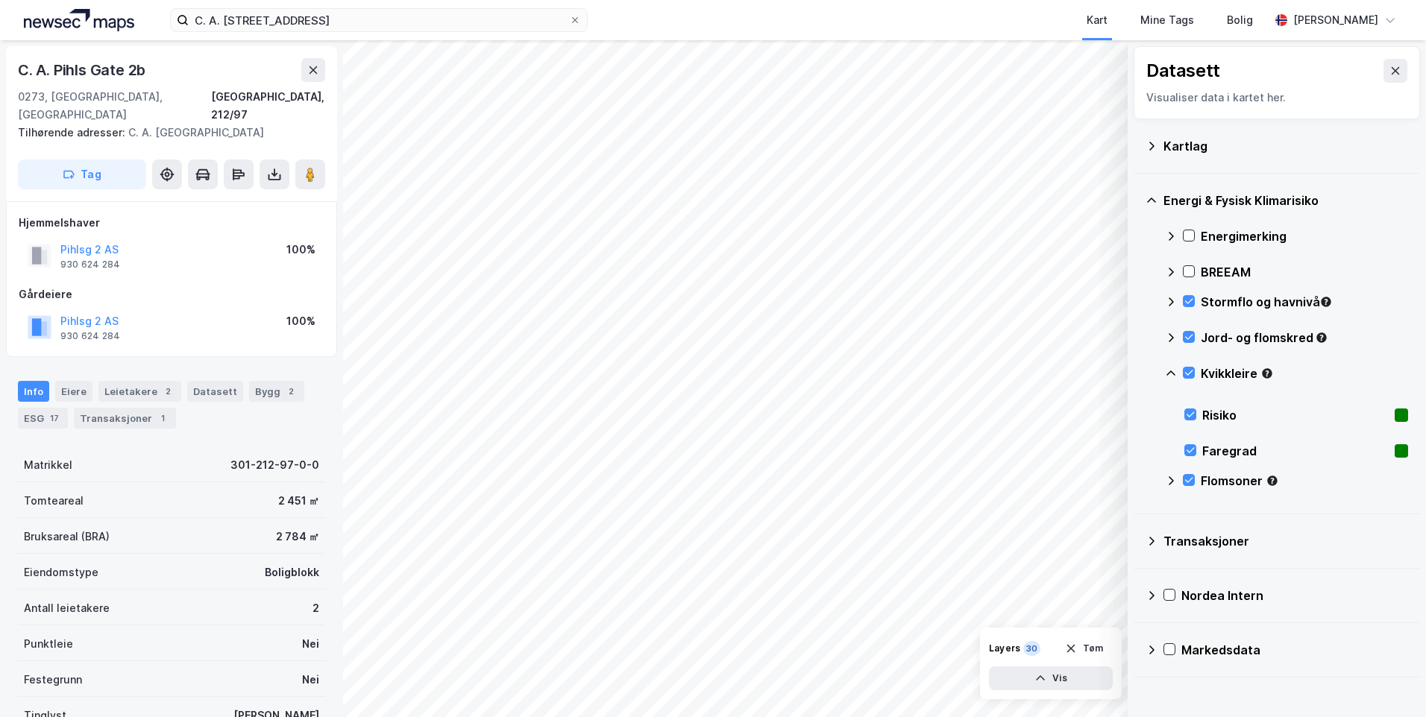
click at [1171, 370] on icon at bounding box center [1171, 374] width 12 height 12
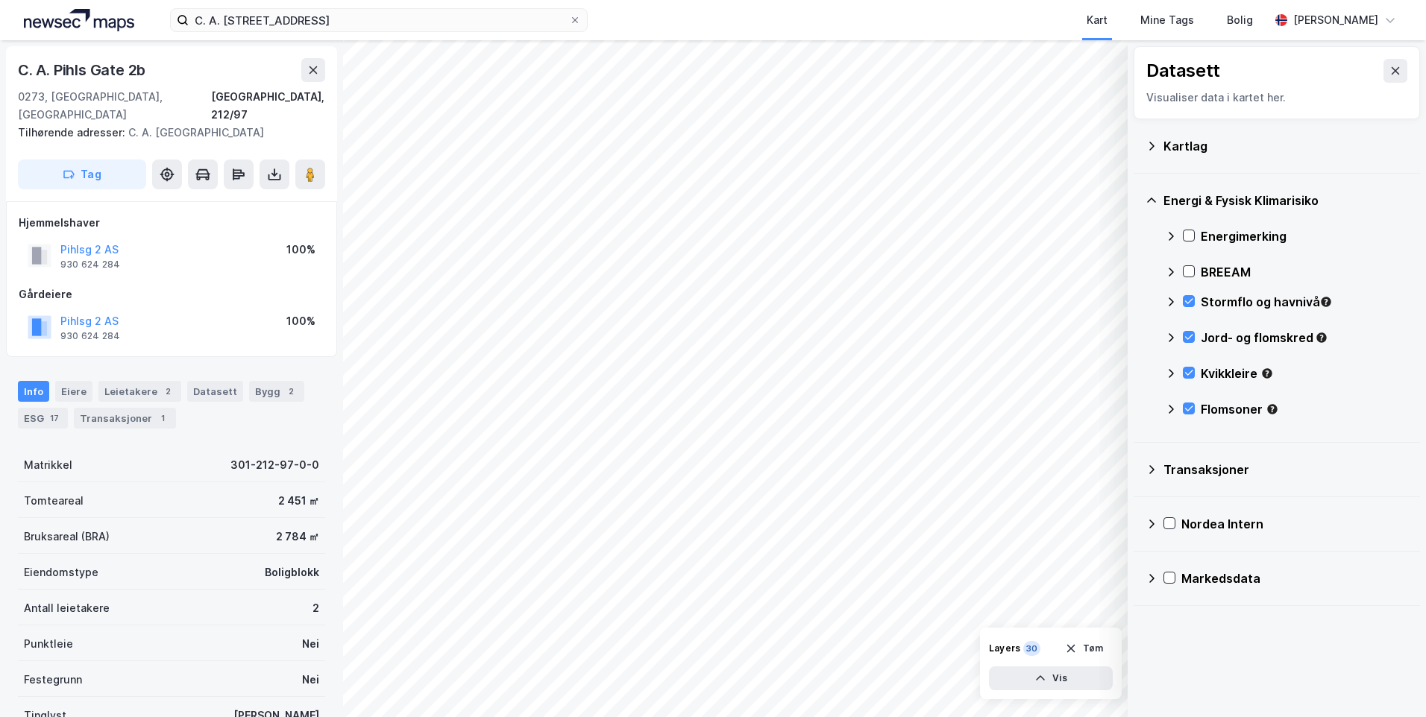
click at [1168, 234] on icon at bounding box center [1171, 236] width 12 height 12
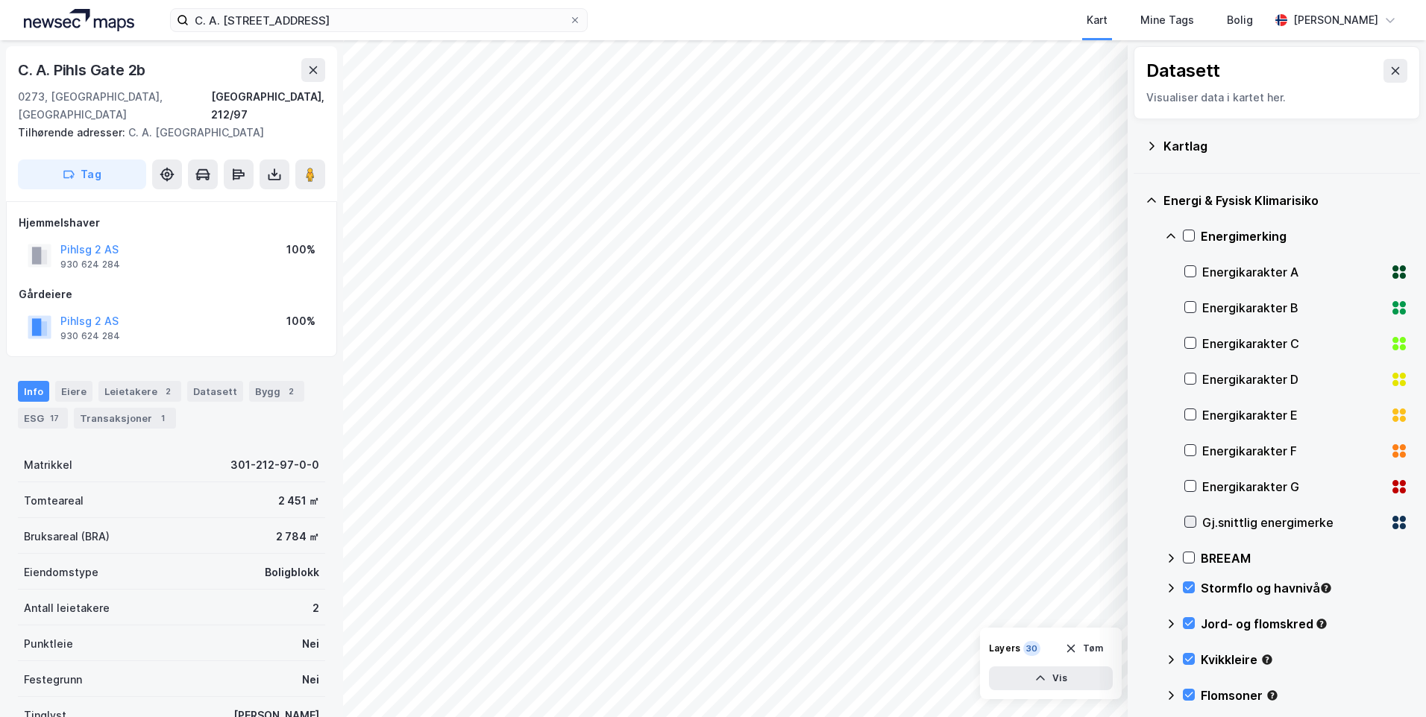
click at [1191, 526] on icon at bounding box center [1190, 522] width 10 height 10
click at [1171, 232] on icon at bounding box center [1171, 236] width 12 height 12
